Goal: Task Accomplishment & Management: Manage account settings

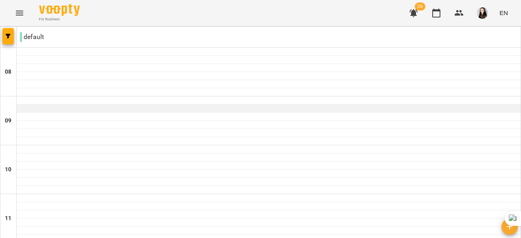
scroll to position [399, 0]
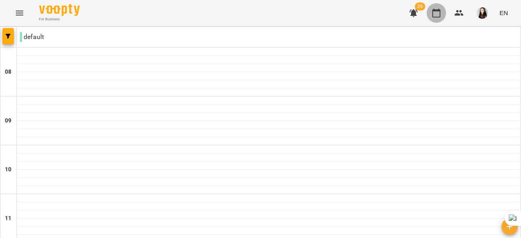
click at [438, 13] on icon "button" at bounding box center [436, 13] width 10 height 10
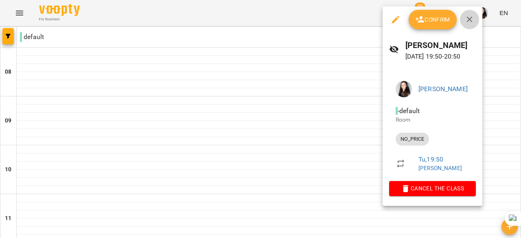
click at [470, 20] on icon "button" at bounding box center [469, 20] width 6 height 6
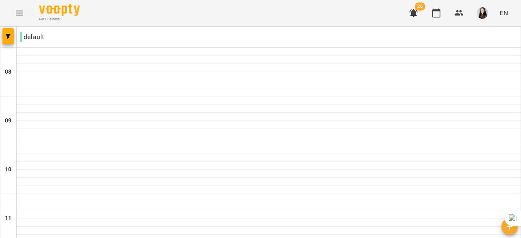
scroll to position [547, 0]
click at [506, 228] on icon "button" at bounding box center [509, 227] width 10 height 10
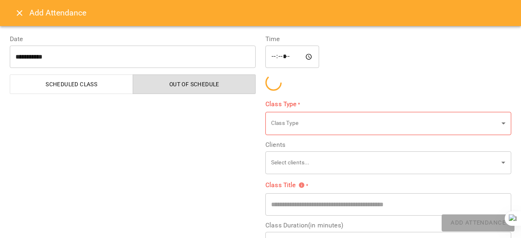
type input "*****"
type input "**********"
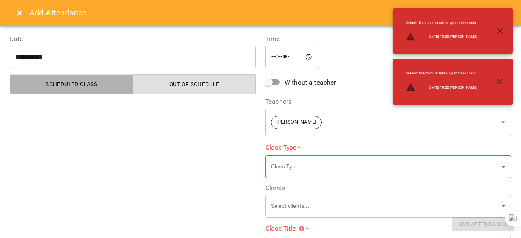
click at [83, 91] on button "Scheduled class" at bounding box center [71, 84] width 123 height 20
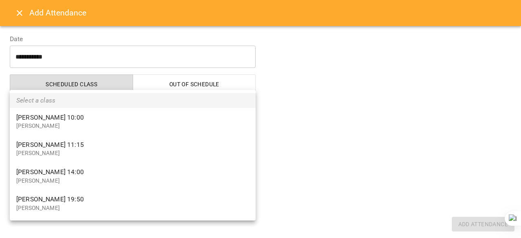
click at [12, 17] on div at bounding box center [260, 119] width 521 height 238
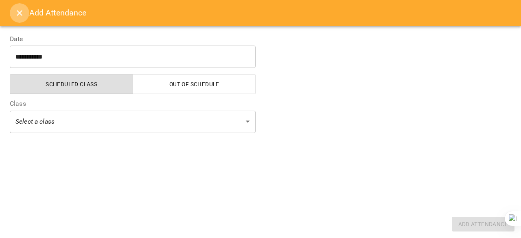
click at [15, 13] on icon "Close" at bounding box center [20, 13] width 10 height 10
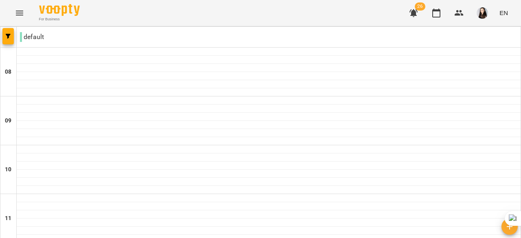
scroll to position [560, 0]
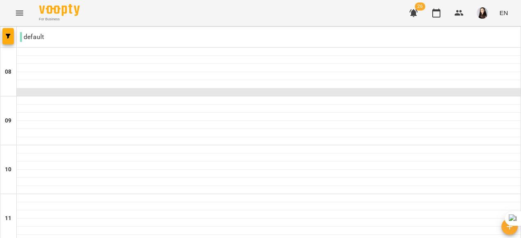
scroll to position [553, 0]
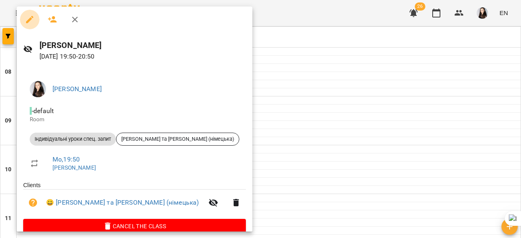
click at [29, 20] on icon "button" at bounding box center [29, 19] width 7 height 7
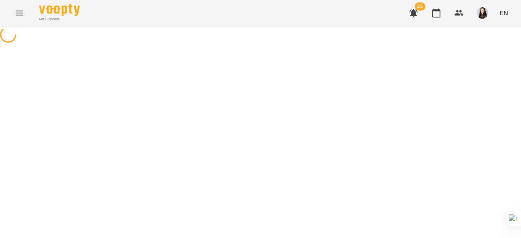
select select "**********"
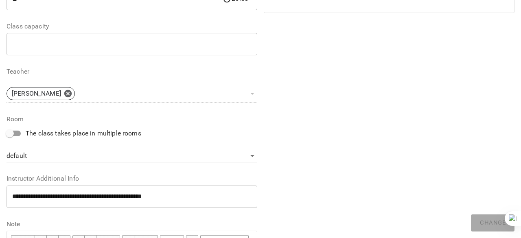
scroll to position [190, 0]
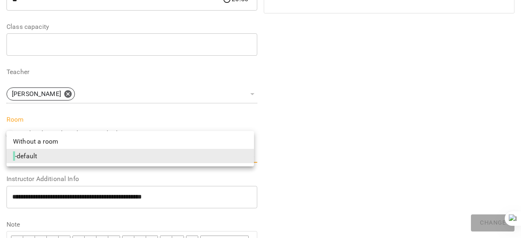
click at [73, 160] on body "**********" at bounding box center [260, 187] width 521 height 374
click at [350, 131] on div at bounding box center [260, 119] width 521 height 238
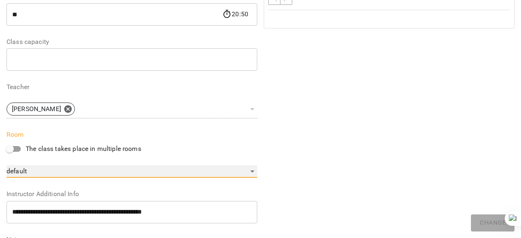
scroll to position [157, 0]
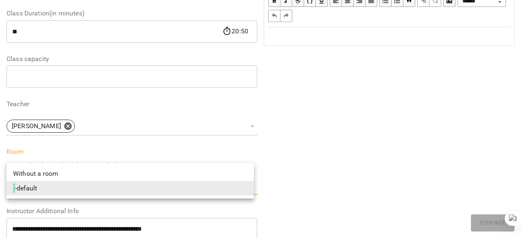
click at [208, 189] on body "**********" at bounding box center [260, 187] width 521 height 374
click at [333, 160] on div at bounding box center [260, 119] width 521 height 238
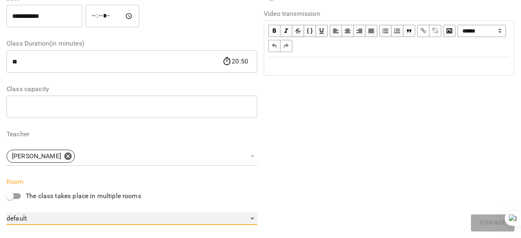
scroll to position [0, 0]
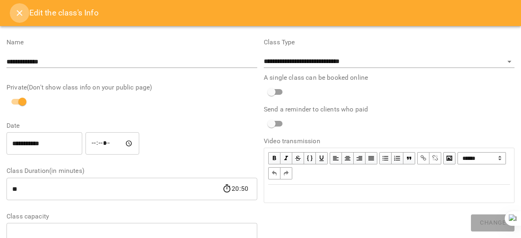
click at [15, 9] on icon "Close" at bounding box center [20, 13] width 10 height 10
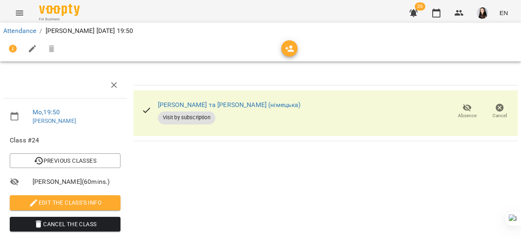
click at [42, 41] on div at bounding box center [32, 49] width 58 height 20
click at [23, 30] on link "Attendance" at bounding box center [19, 31] width 33 height 8
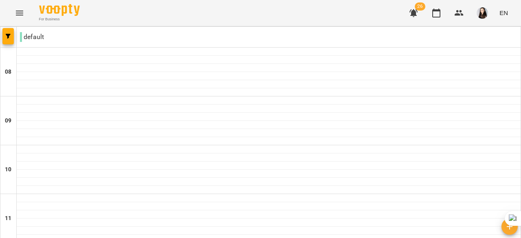
scroll to position [500, 0]
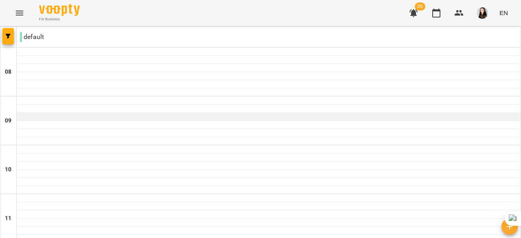
scroll to position [320, 0]
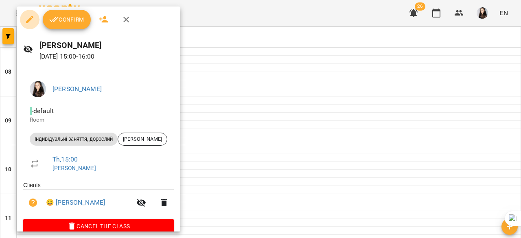
click at [27, 24] on icon "button" at bounding box center [30, 20] width 10 height 10
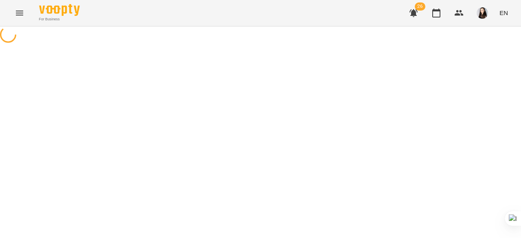
select select "**********"
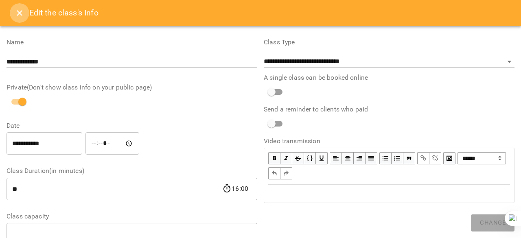
click at [12, 11] on button "Close" at bounding box center [20, 13] width 20 height 20
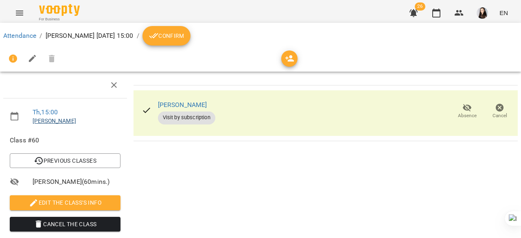
click at [46, 120] on link "[PERSON_NAME]" at bounding box center [55, 121] width 44 height 7
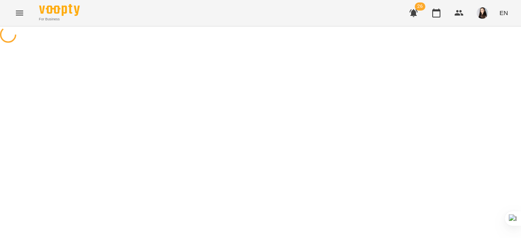
select select "**********"
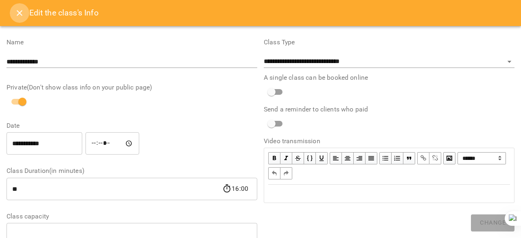
click at [22, 15] on icon "Close" at bounding box center [20, 13] width 10 height 10
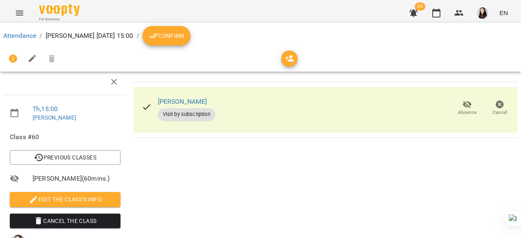
scroll to position [76, 0]
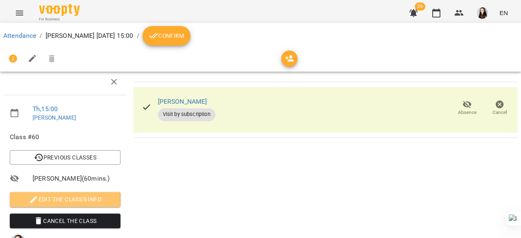
click at [35, 195] on icon "button" at bounding box center [34, 200] width 10 height 10
select select "**********"
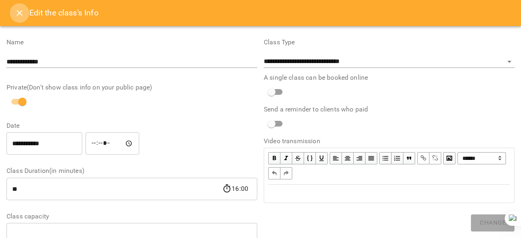
click at [15, 13] on icon "Close" at bounding box center [20, 13] width 10 height 10
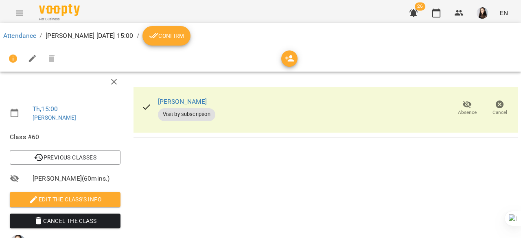
scroll to position [0, 0]
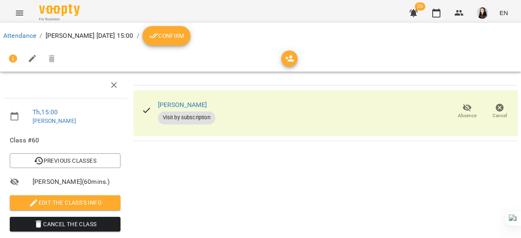
click at [16, 115] on icon at bounding box center [15, 116] width 10 height 10
click at [38, 111] on link "Th , 15:00" at bounding box center [45, 112] width 25 height 8
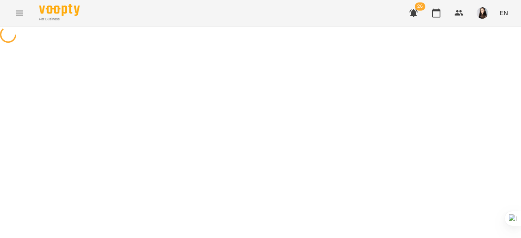
select select "*"
select select "**********"
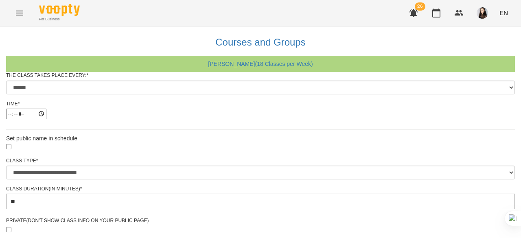
scroll to position [198, 0]
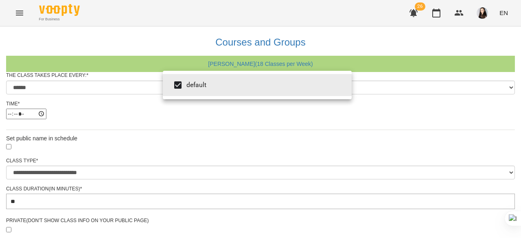
click at [396, 84] on div at bounding box center [260, 119] width 521 height 238
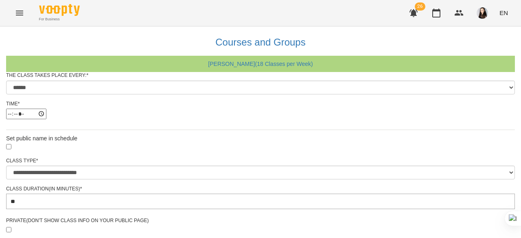
scroll to position [0, 0]
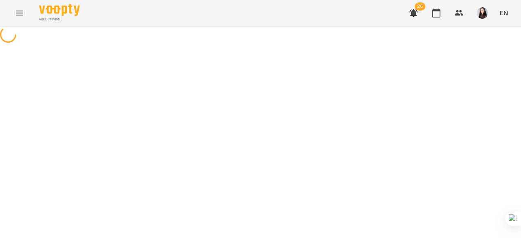
select select "**********"
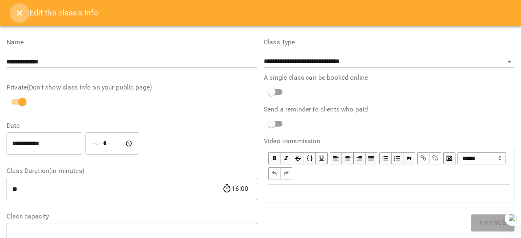
click at [17, 8] on icon "Close" at bounding box center [20, 13] width 10 height 10
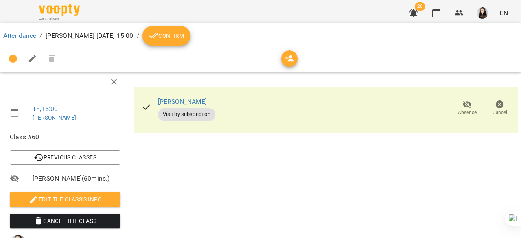
scroll to position [79, 0]
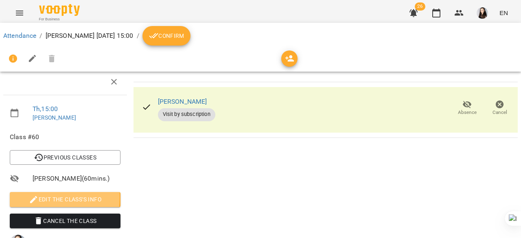
click at [36, 196] on icon "button" at bounding box center [33, 199] width 7 height 7
select select "**********"
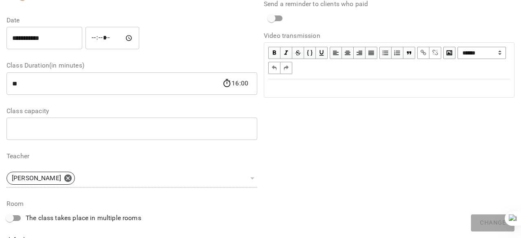
scroll to position [0, 0]
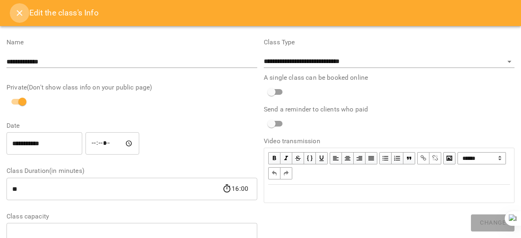
click at [16, 7] on button "Close" at bounding box center [20, 13] width 20 height 20
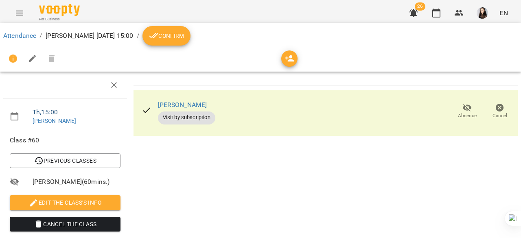
click at [34, 110] on link "Th , 15:00" at bounding box center [45, 112] width 25 height 8
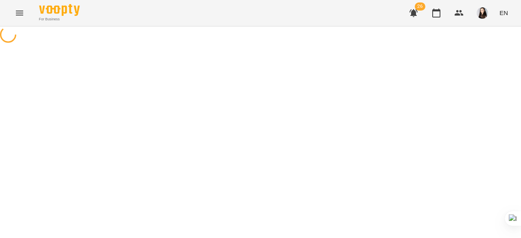
select select "*"
select select "**********"
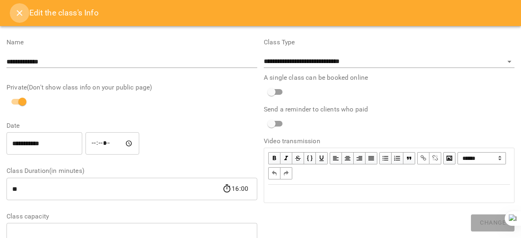
click at [17, 14] on icon "Close" at bounding box center [20, 13] width 10 height 10
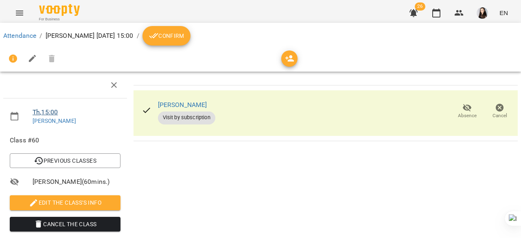
click at [38, 111] on link "Th , 15:00" at bounding box center [45, 112] width 25 height 8
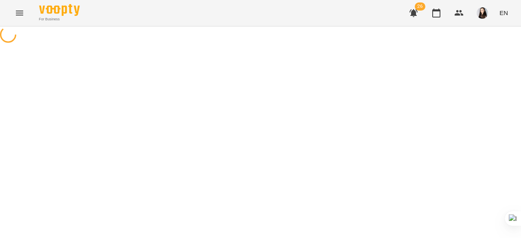
select select "*"
select select "**********"
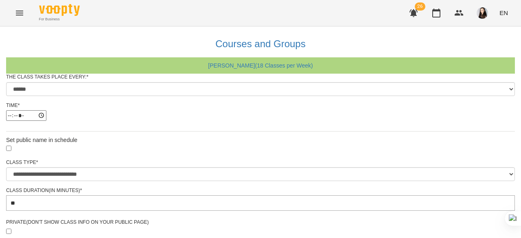
scroll to position [18, 0]
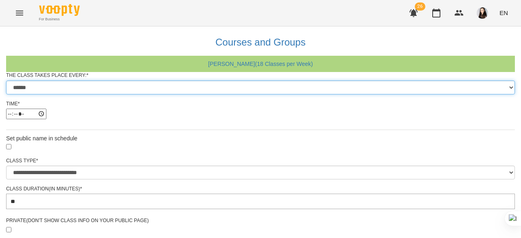
click at [212, 89] on select "****** ******* ********* ******** ****** ******** ******" at bounding box center [260, 88] width 508 height 14
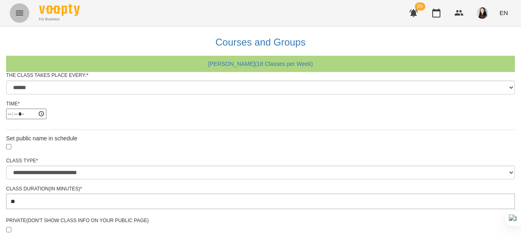
click at [13, 10] on button "Menu" at bounding box center [20, 13] width 20 height 20
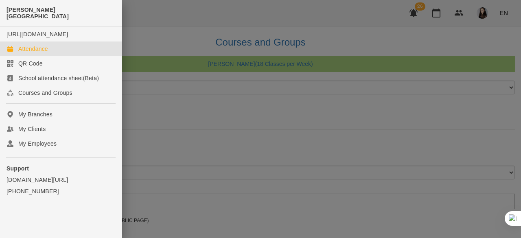
click at [17, 46] on link "Attendance" at bounding box center [61, 48] width 122 height 15
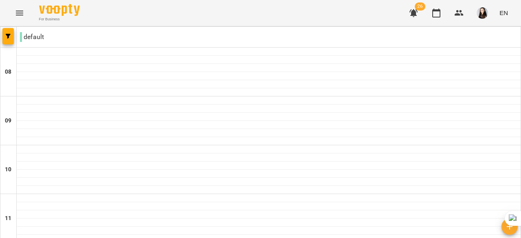
scroll to position [350, 0]
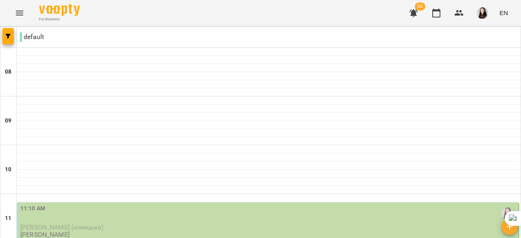
scroll to position [414, 0]
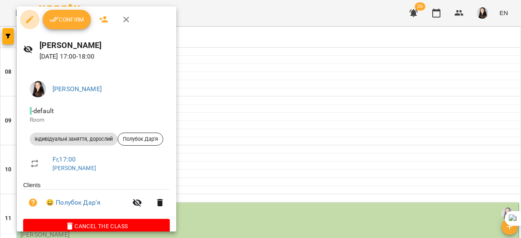
click at [32, 17] on icon "button" at bounding box center [29, 19] width 7 height 7
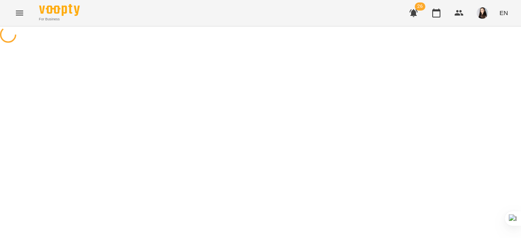
select select "**********"
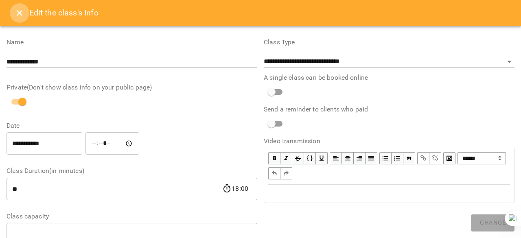
click at [20, 13] on icon "Close" at bounding box center [20, 13] width 6 height 6
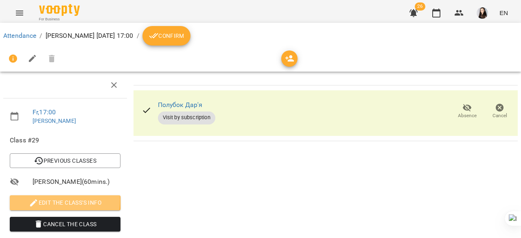
click at [37, 200] on span "Edit the class's Info" at bounding box center [65, 203] width 98 height 10
select select "**********"
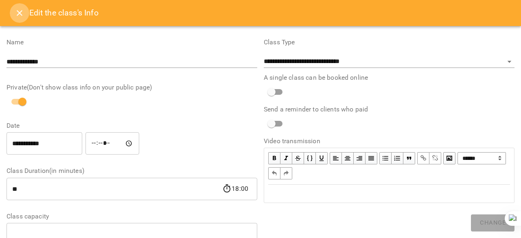
click at [20, 15] on icon "Close" at bounding box center [20, 13] width 10 height 10
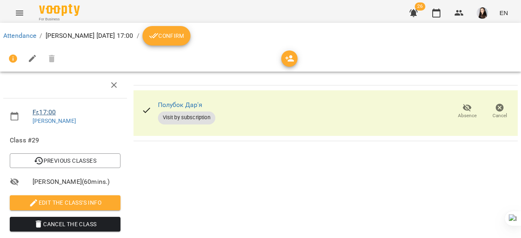
click at [35, 112] on link "Fr , 17:00" at bounding box center [44, 112] width 23 height 8
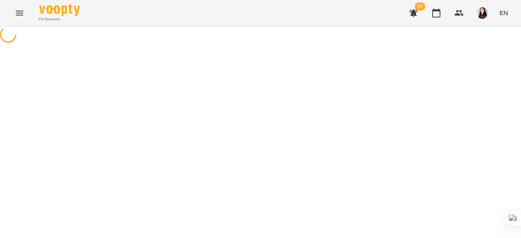
select select "*"
select select "**********"
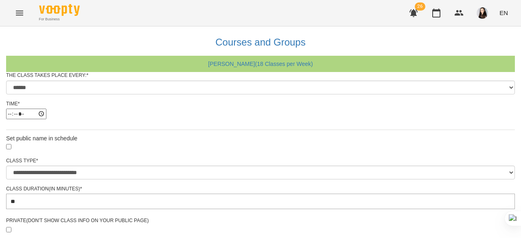
scroll to position [382, 0]
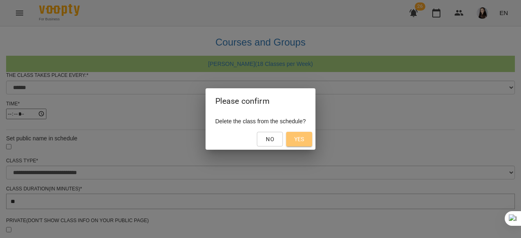
click at [302, 139] on span "Yes" at bounding box center [299, 139] width 10 height 10
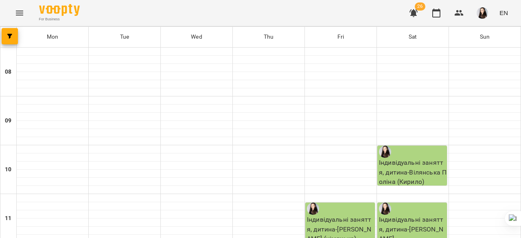
scroll to position [494, 0]
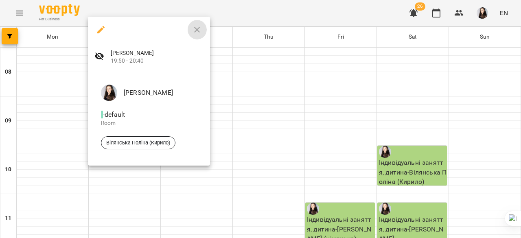
click at [195, 30] on icon "button" at bounding box center [197, 30] width 10 height 10
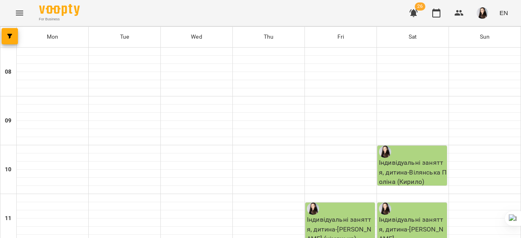
scroll to position [405, 0]
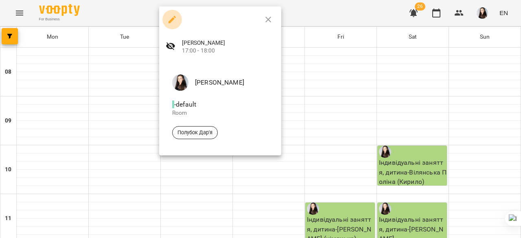
click at [171, 18] on icon "button" at bounding box center [172, 20] width 10 height 10
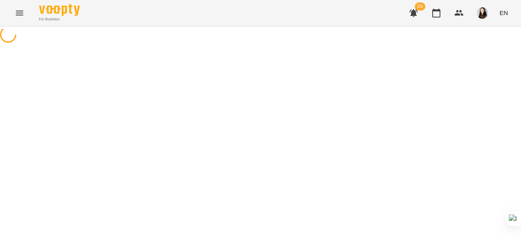
select select "*"
select select "**********"
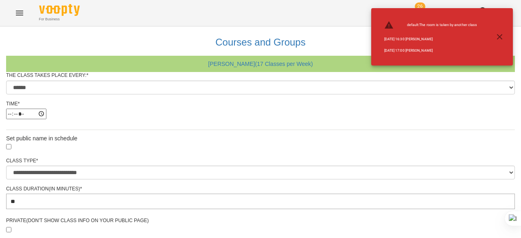
scroll to position [382, 0]
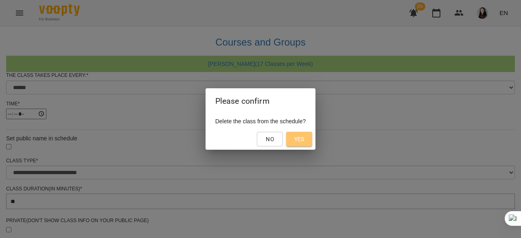
click at [304, 136] on span "Yes" at bounding box center [299, 139] width 10 height 10
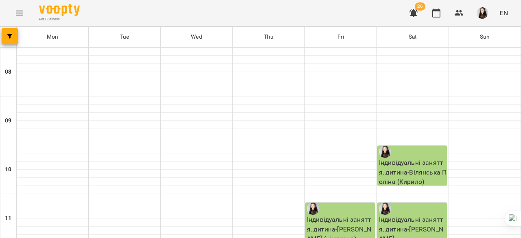
scroll to position [541, 0]
click at [25, 11] on button "Menu" at bounding box center [20, 13] width 20 height 20
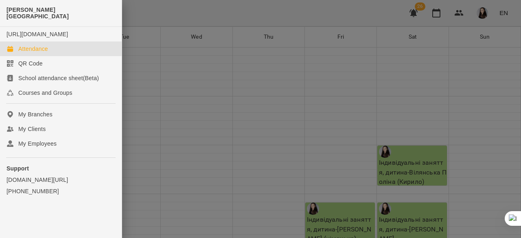
click at [23, 48] on div "Attendance" at bounding box center [33, 49] width 30 height 8
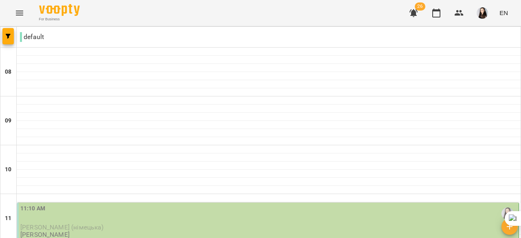
scroll to position [275, 0]
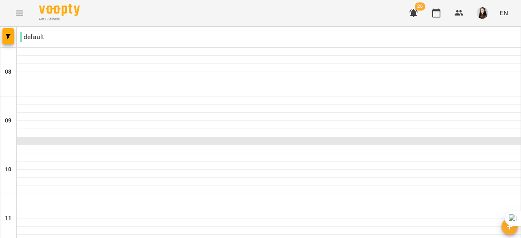
scroll to position [394, 0]
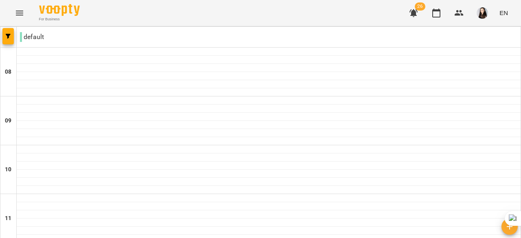
click at [410, 13] on icon "button" at bounding box center [413, 13] width 10 height 10
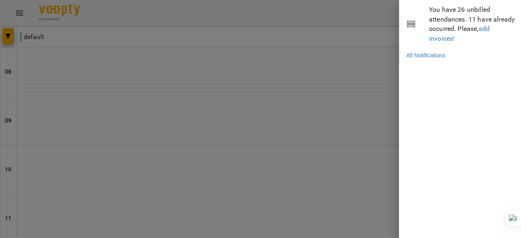
click at [307, 65] on div at bounding box center [260, 119] width 521 height 238
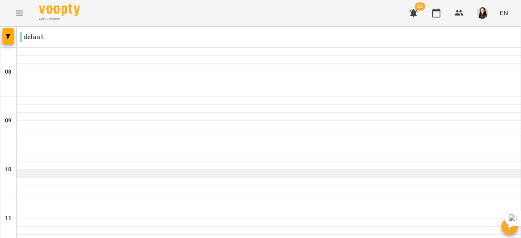
scroll to position [575, 0]
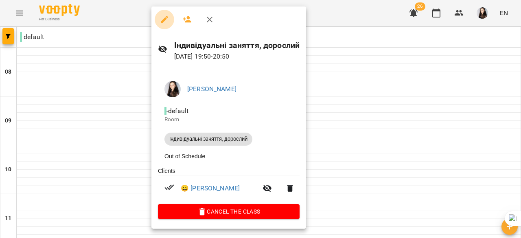
click at [163, 20] on icon "button" at bounding box center [164, 19] width 7 height 7
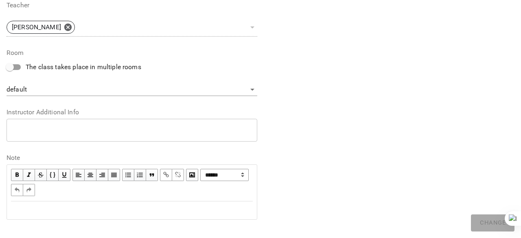
scroll to position [317, 0]
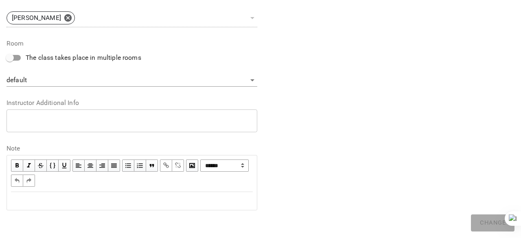
click at [17, 116] on div "* ​" at bounding box center [132, 120] width 250 height 23
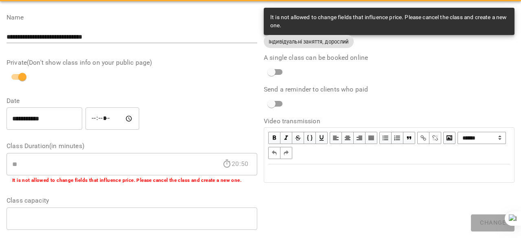
scroll to position [0, 0]
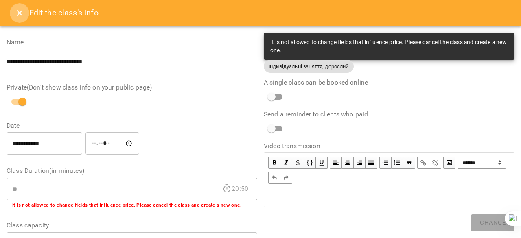
click at [11, 13] on button "Close" at bounding box center [20, 13] width 20 height 20
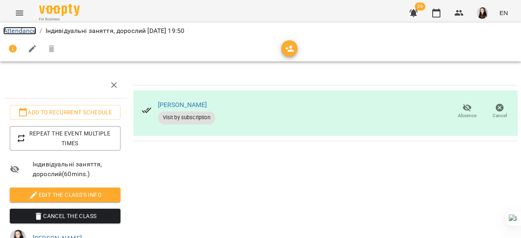
click at [23, 34] on link "Attendance" at bounding box center [19, 31] width 33 height 8
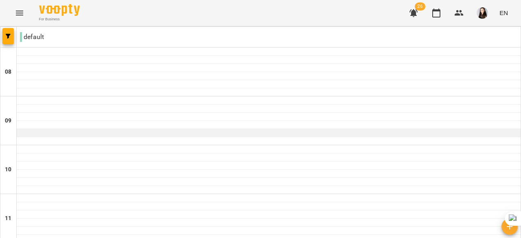
scroll to position [531, 0]
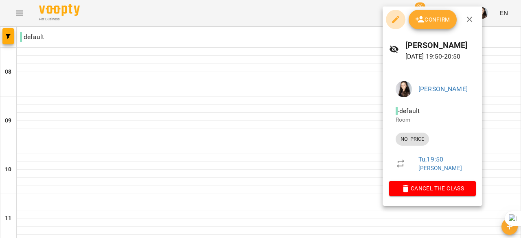
click at [391, 18] on icon "button" at bounding box center [395, 20] width 10 height 10
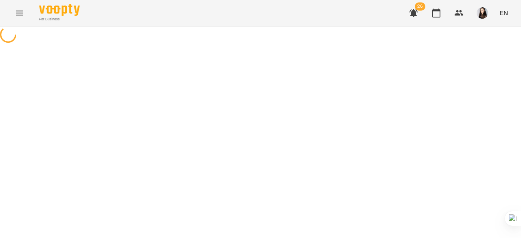
select select "********"
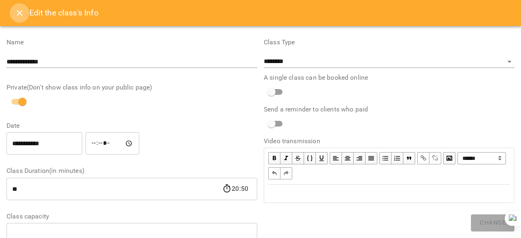
click at [22, 15] on icon "Close" at bounding box center [20, 13] width 10 height 10
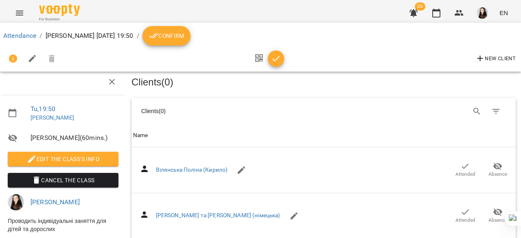
scroll to position [0, 2]
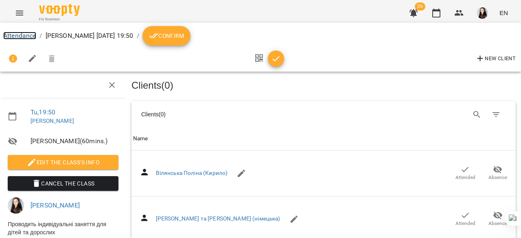
click at [20, 35] on link "Attendance" at bounding box center [19, 36] width 33 height 8
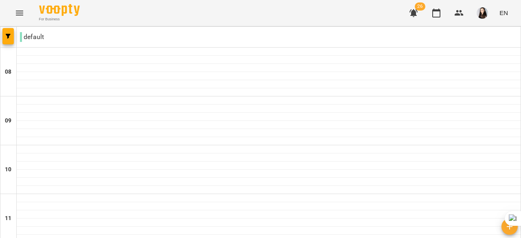
scroll to position [308, 0]
